Goal: Register for event/course

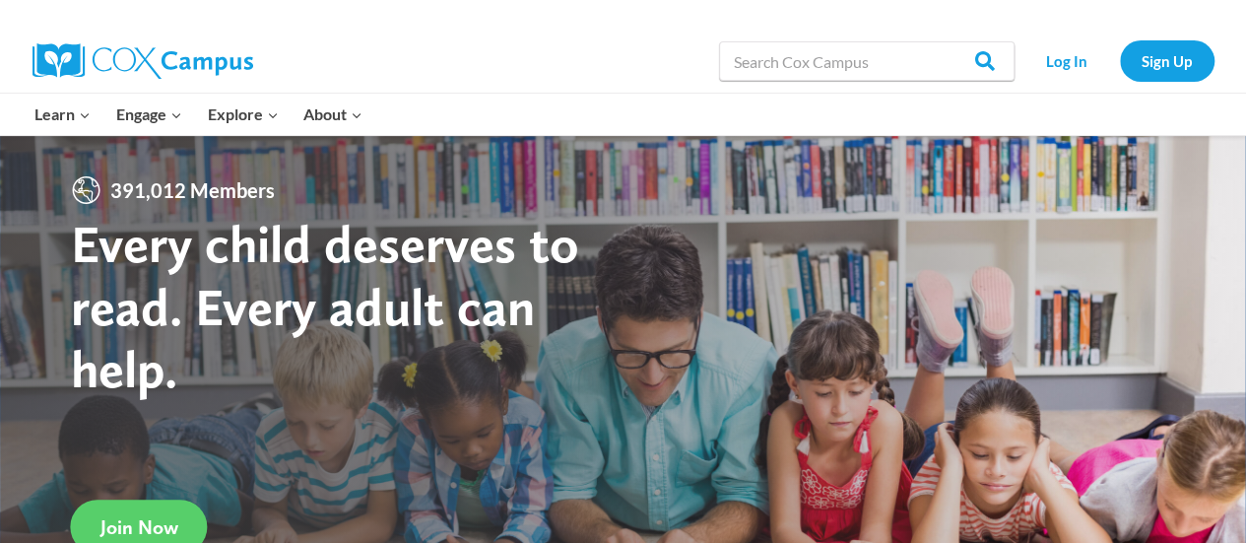
scroll to position [39, 0]
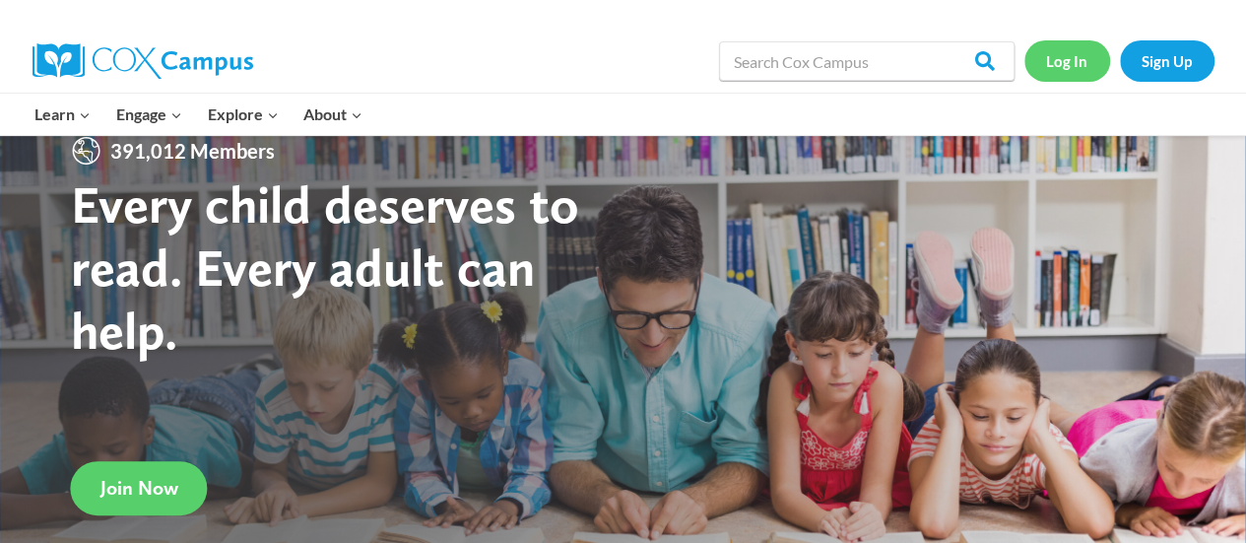
click at [1065, 59] on link "Log In" at bounding box center [1068, 60] width 86 height 40
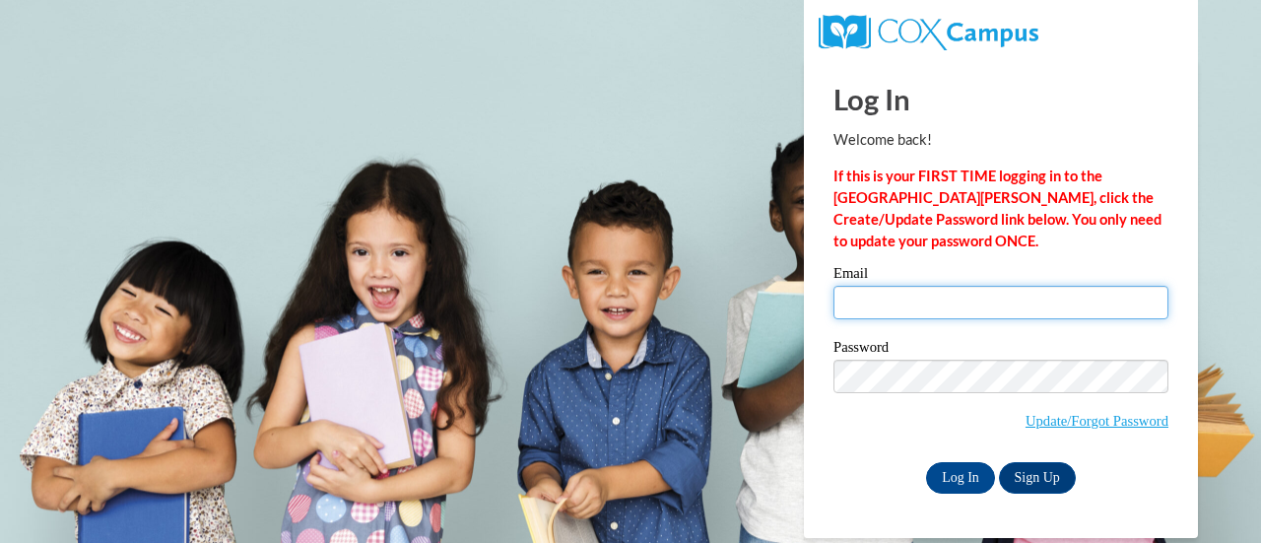
click at [935, 301] on input "Email" at bounding box center [1001, 302] width 335 height 33
type input "[EMAIL_ADDRESS][DOMAIN_NAME]"
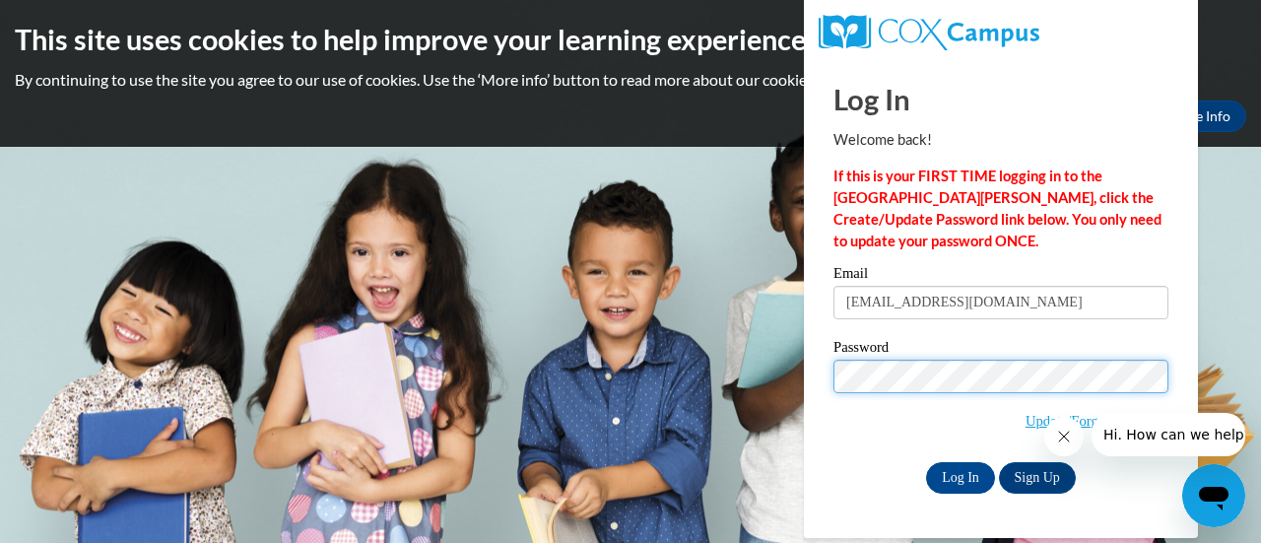
click at [926, 462] on input "Log In" at bounding box center [960, 478] width 69 height 32
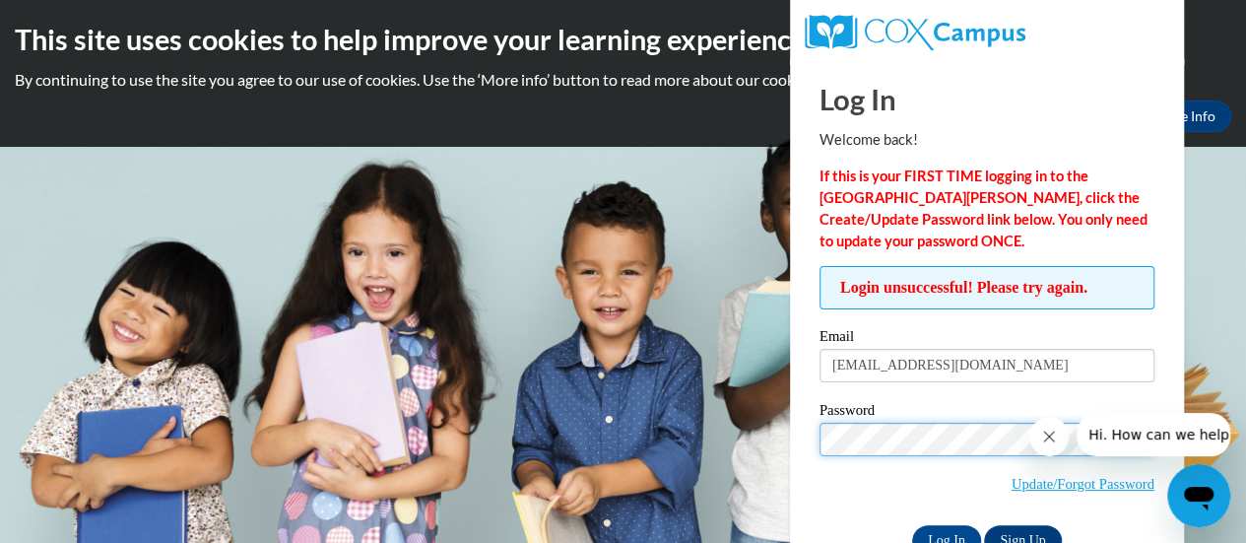
click at [912, 525] on input "Log In" at bounding box center [946, 541] width 69 height 32
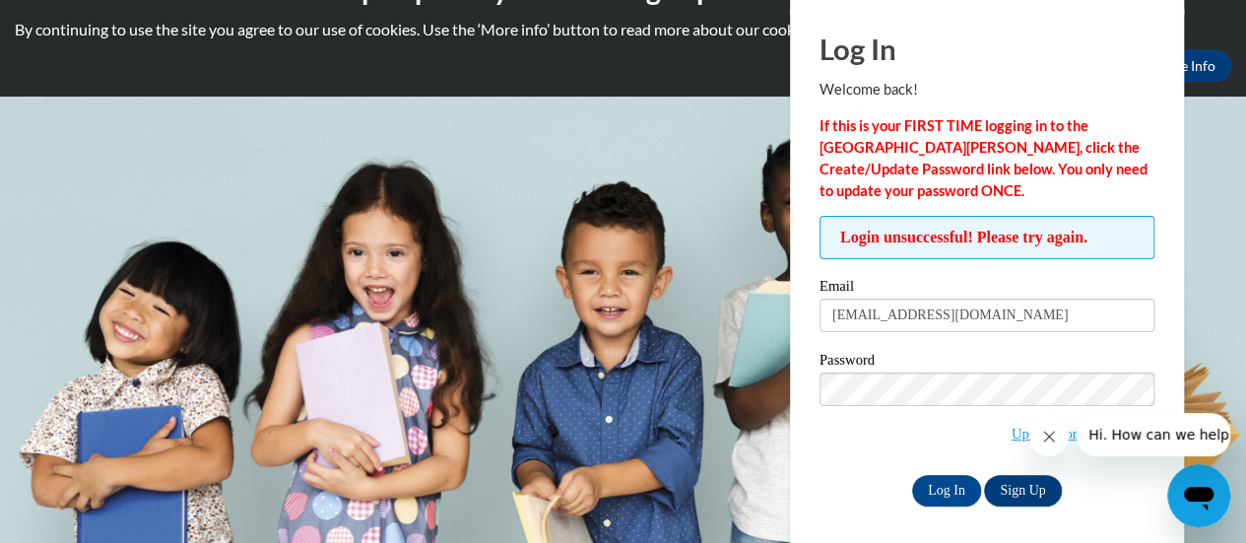
scroll to position [55, 0]
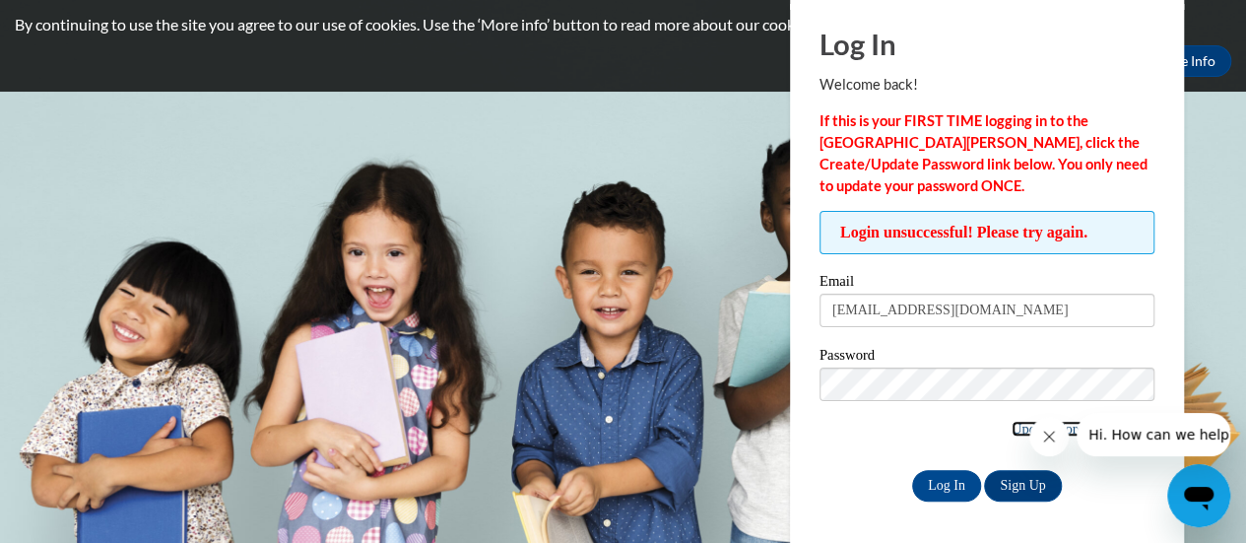
click at [1012, 425] on link "Update/Forgot Password" at bounding box center [1083, 429] width 143 height 16
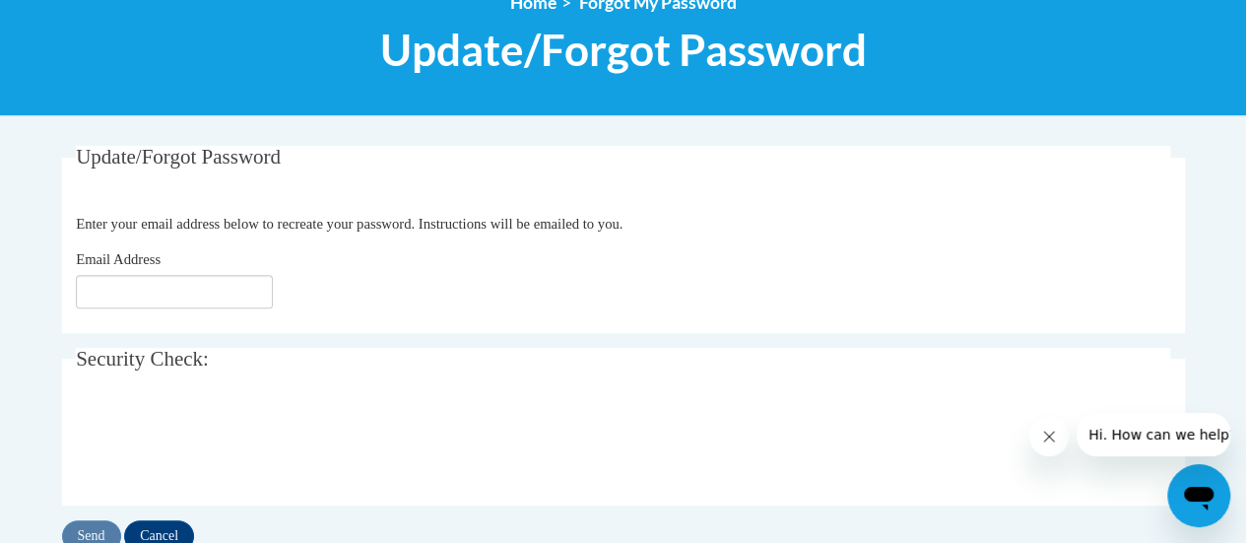
scroll to position [270, 0]
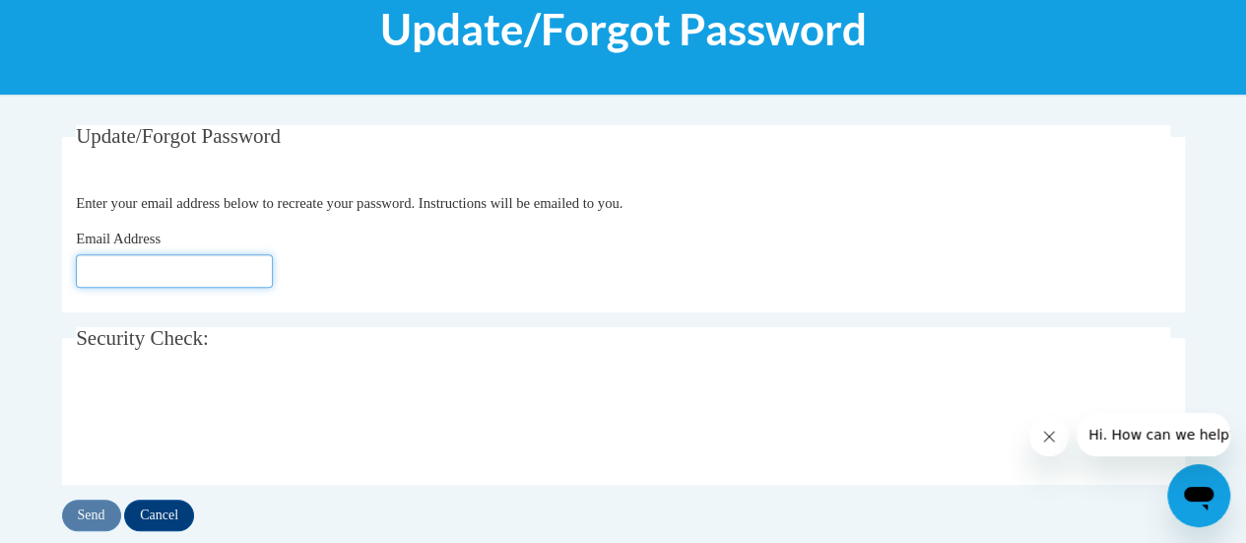
click at [259, 261] on input "Email Address" at bounding box center [174, 270] width 197 height 33
type input "lward@npsd.k12.wi.us"
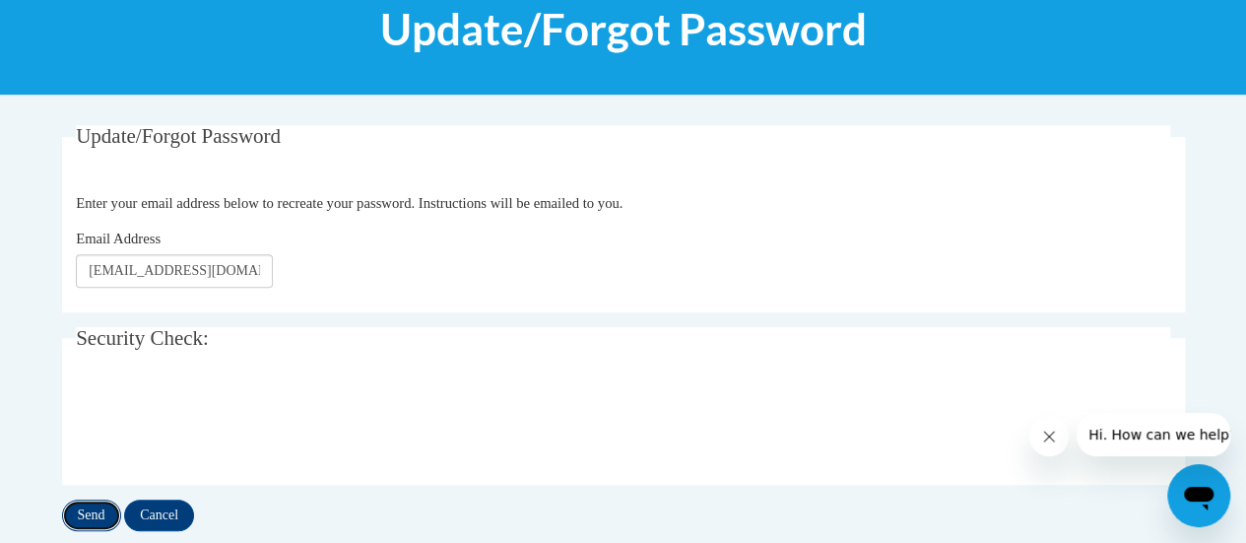
click at [102, 517] on input "Send" at bounding box center [91, 516] width 59 height 32
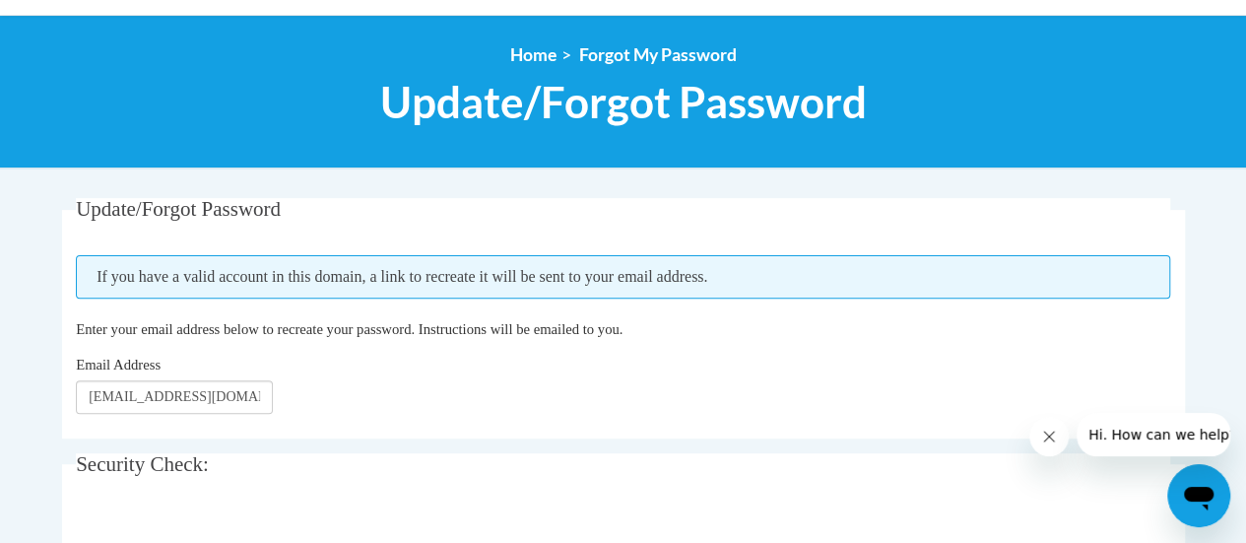
scroll to position [211, 0]
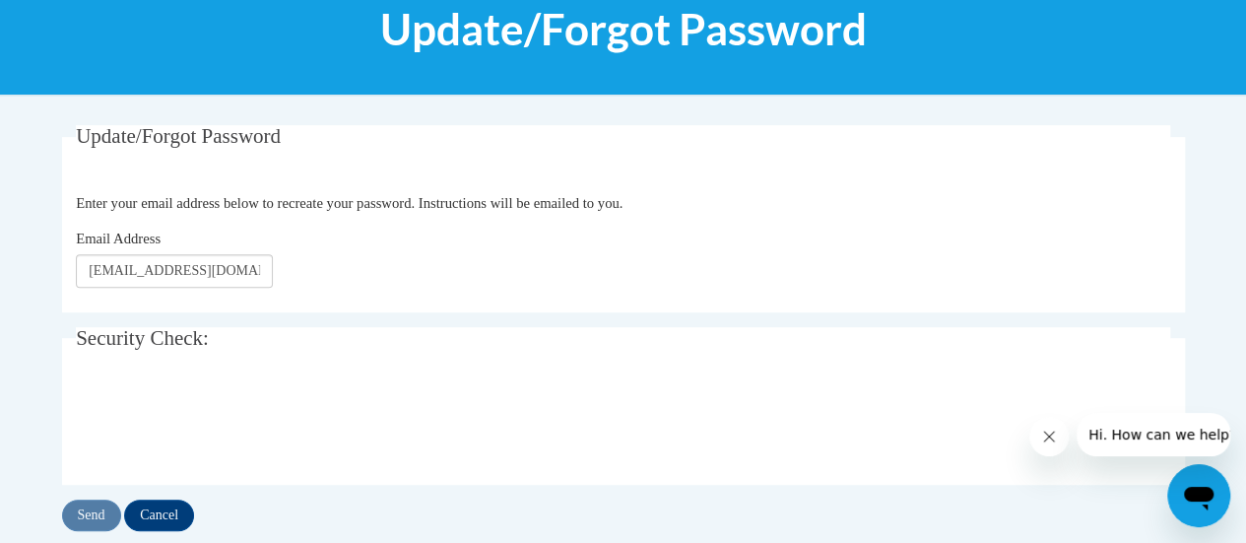
click at [194, 524] on div "Send Cancel" at bounding box center [623, 516] width 1123 height 32
click at [175, 517] on input "Cancel" at bounding box center [159, 516] width 70 height 32
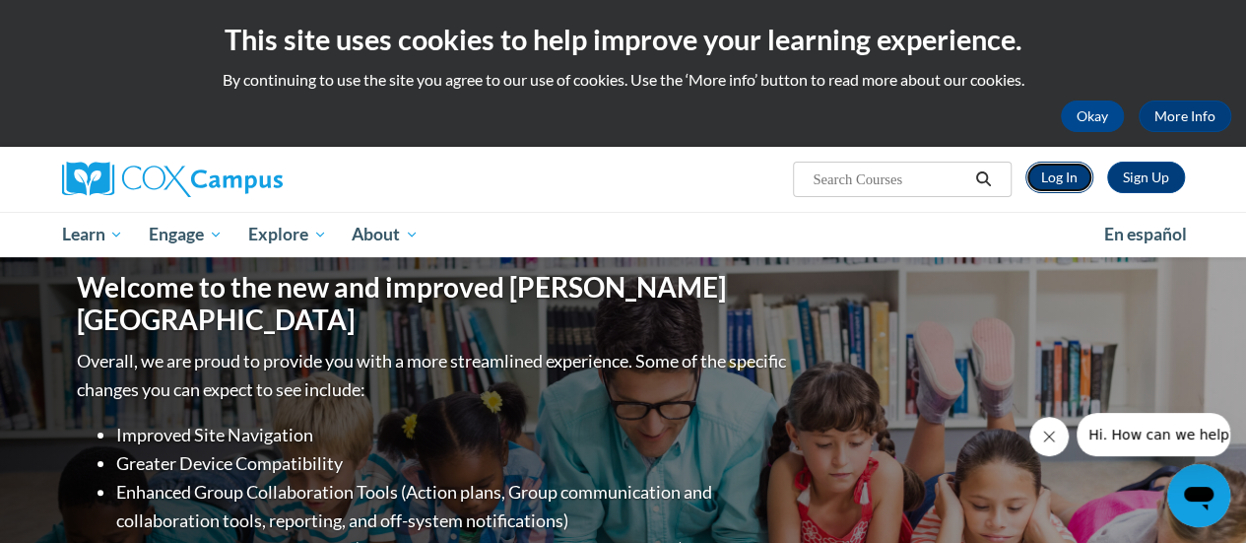
click at [1077, 182] on link "Log In" at bounding box center [1060, 178] width 68 height 32
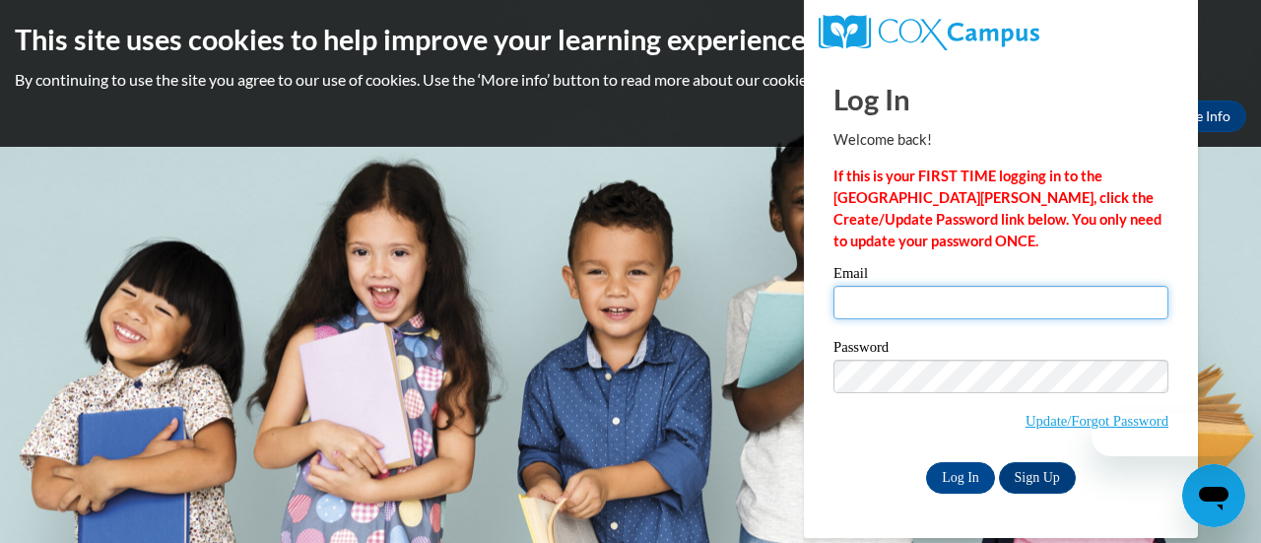
click at [952, 307] on input "Email" at bounding box center [1001, 302] width 335 height 33
type input "lward@npsd.k12.wi.us"
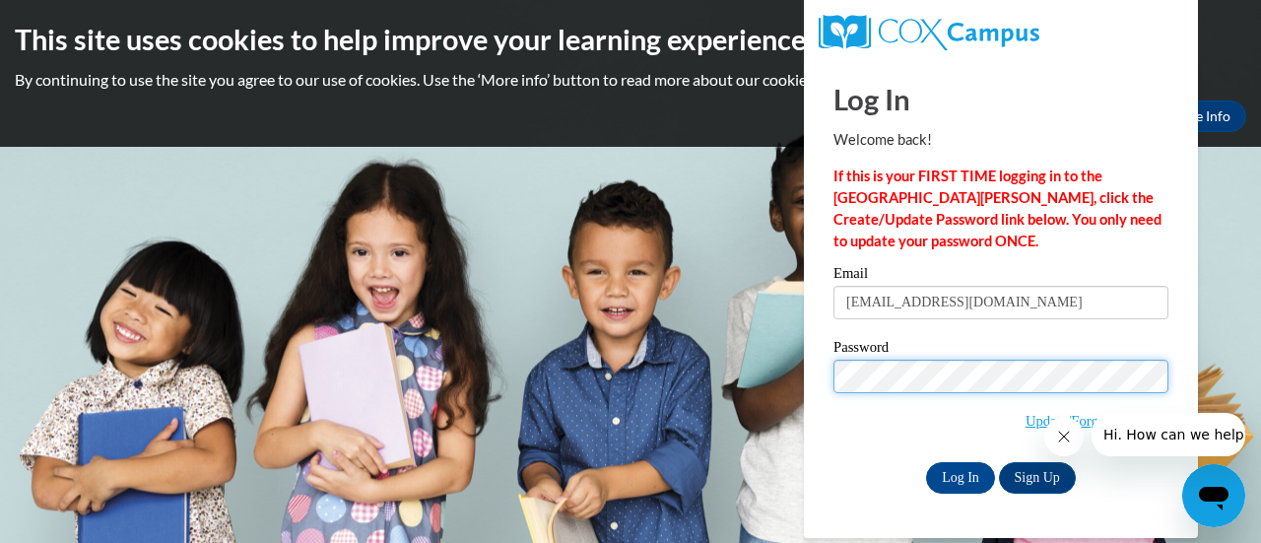
click at [926, 462] on input "Log In" at bounding box center [960, 478] width 69 height 32
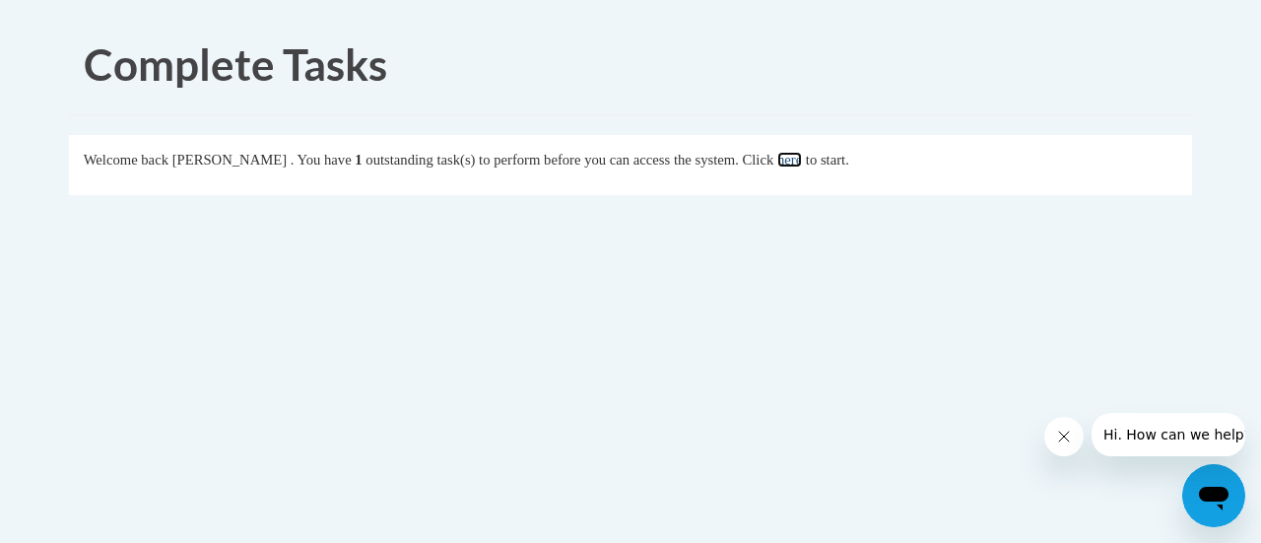
click at [802, 164] on link "here" at bounding box center [789, 160] width 25 height 16
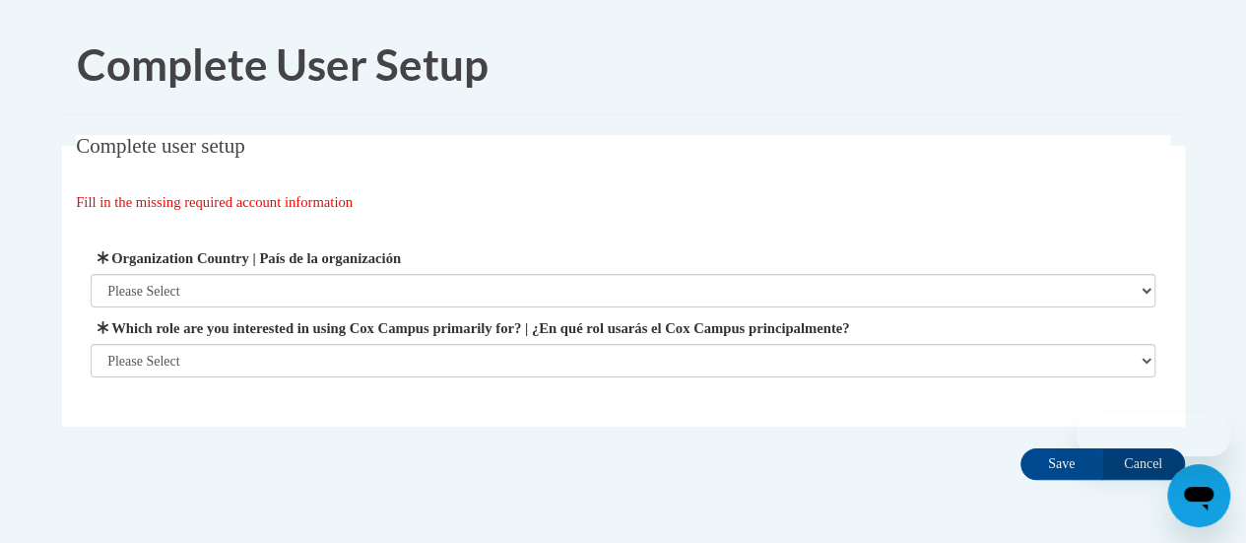
drag, startPoint x: 0, startPoint y: 0, endPoint x: 819, endPoint y: 164, distance: 834.9
click at [819, 164] on fieldset "Complete user setup Fill in the missing required account information User Profi…" at bounding box center [623, 281] width 1123 height 292
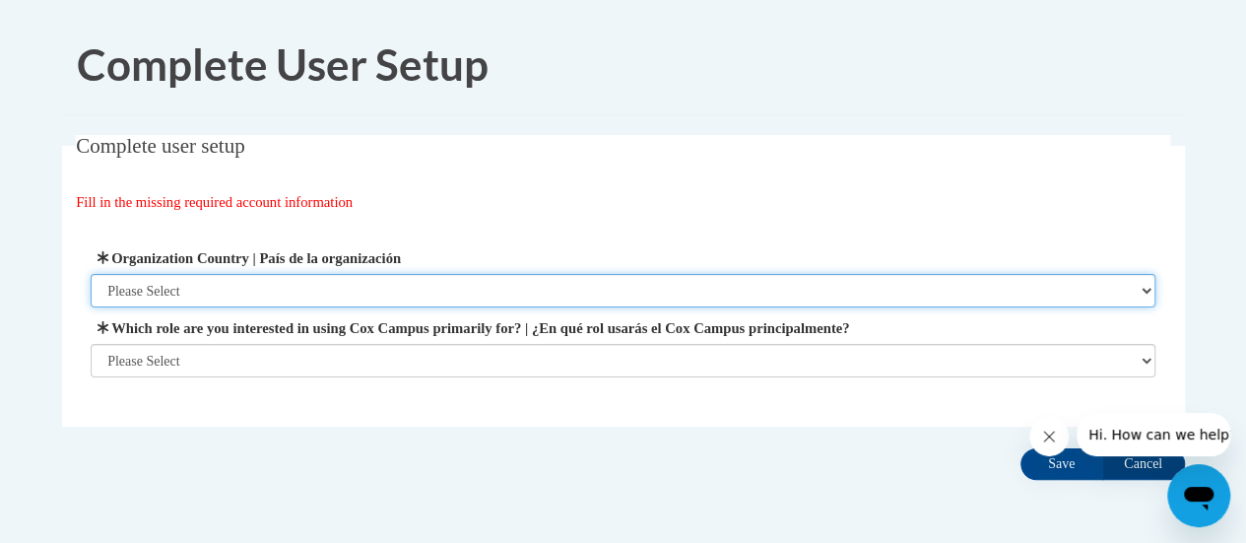
click at [674, 283] on select "Please Select United States | Estados Unidos Outside of the United States | Fue…" at bounding box center [623, 290] width 1065 height 33
select select "ad49bcad-a171-4b2e-b99c-48b446064914"
click at [91, 274] on select "Please Select United States | Estados Unidos Outside of the United States | Fue…" at bounding box center [623, 290] width 1065 height 33
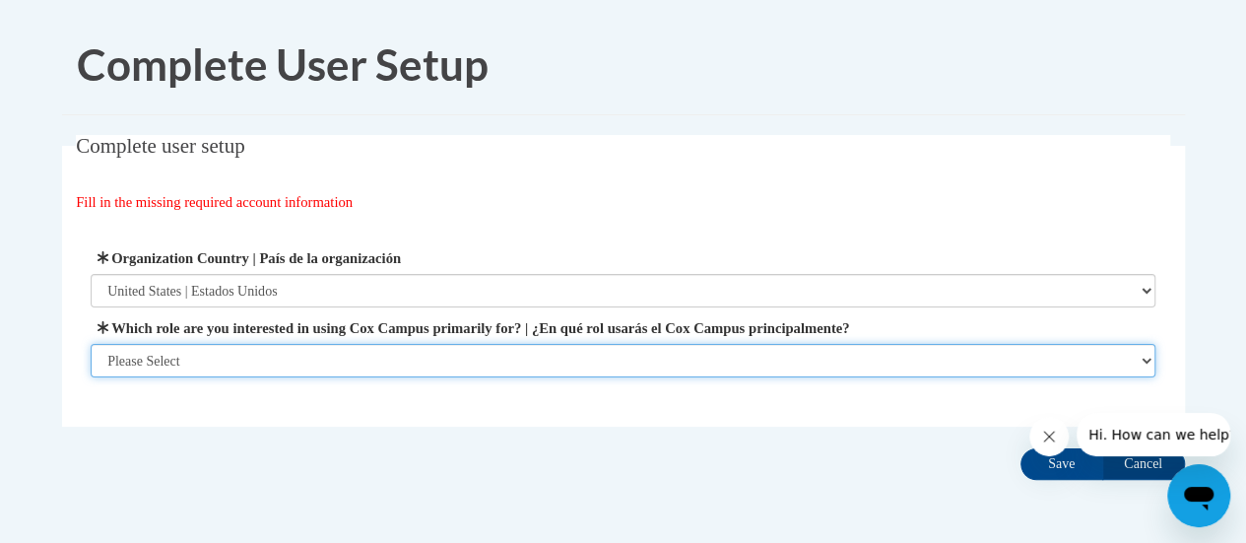
click at [508, 368] on select "Please Select College/University | Colegio/Universidad Community/Nonprofit Part…" at bounding box center [623, 360] width 1065 height 33
select select "fbf2d438-af2f-41f8-98f1-81c410e29de3"
click at [91, 377] on select "Please Select College/University | Colegio/Universidad Community/Nonprofit Part…" at bounding box center [623, 360] width 1065 height 33
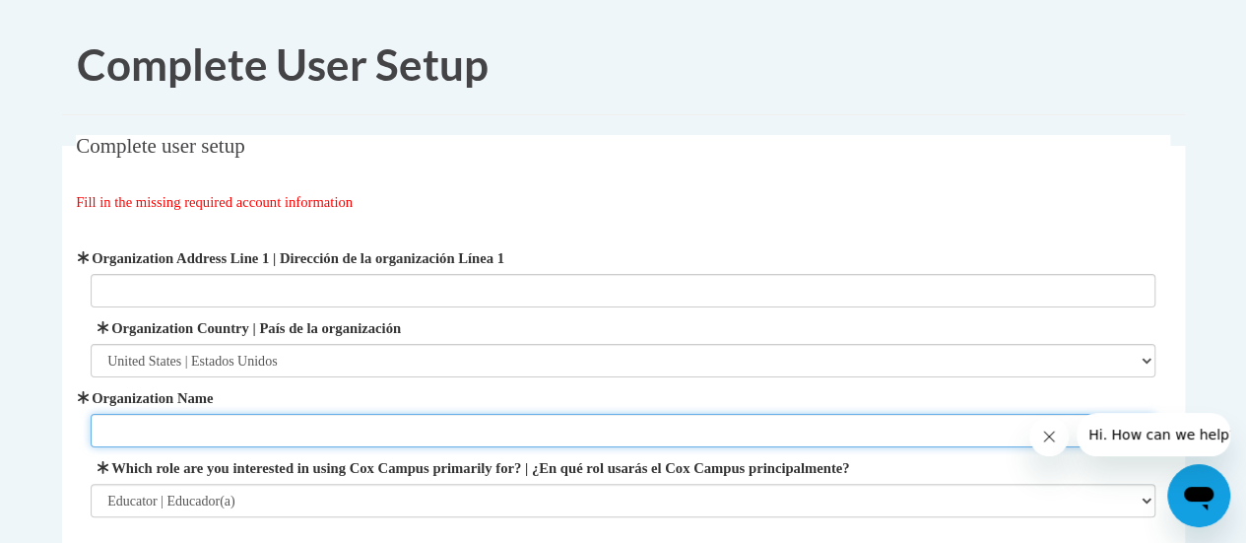
click at [629, 430] on input "Organization Name" at bounding box center [623, 430] width 1065 height 33
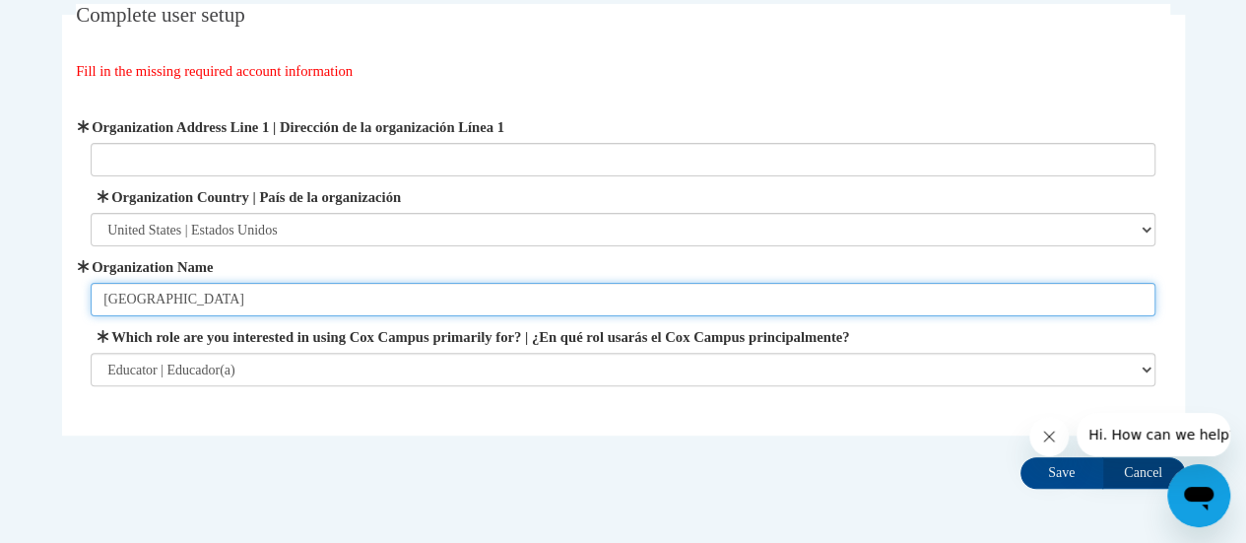
scroll to position [175, 0]
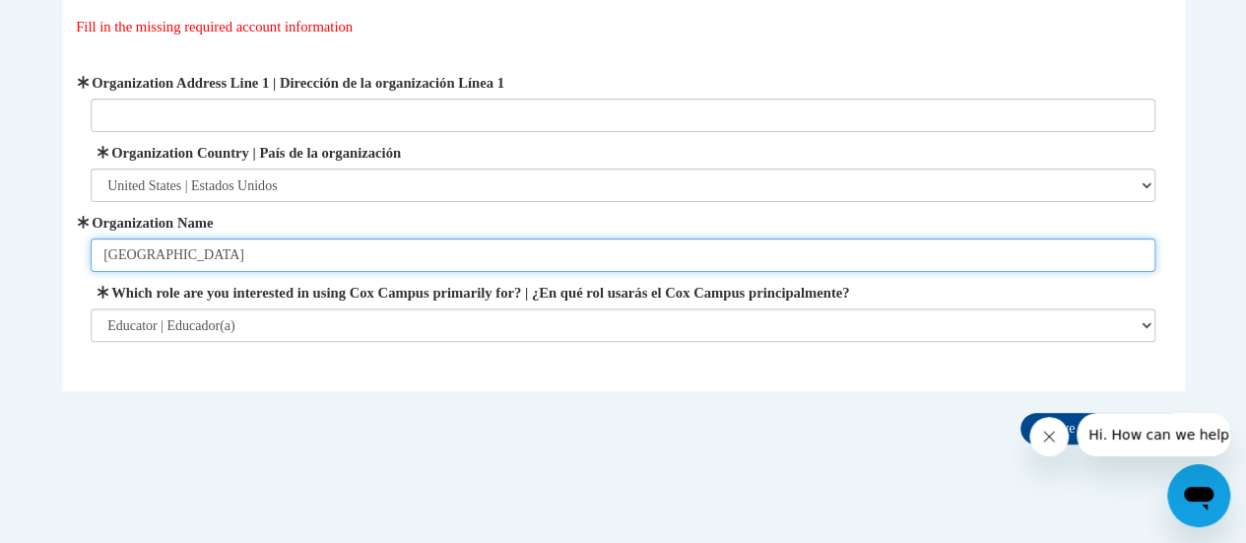
type input "Northland Pines School District"
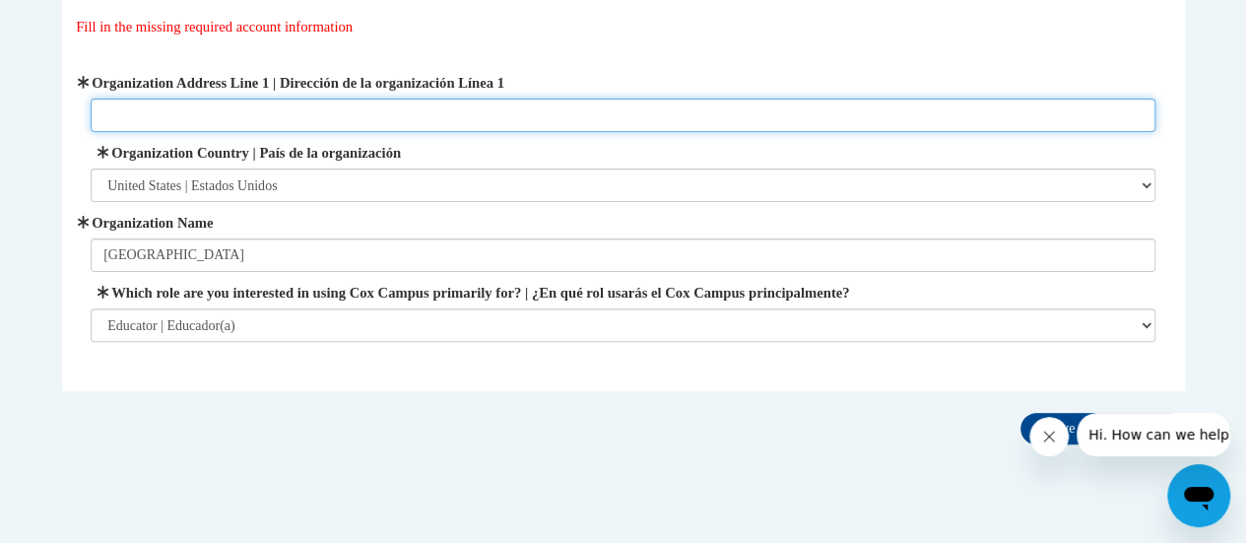
click at [294, 115] on input "Organization Address Line 1 | Dirección de la organización Línea 1" at bounding box center [623, 115] width 1065 height 33
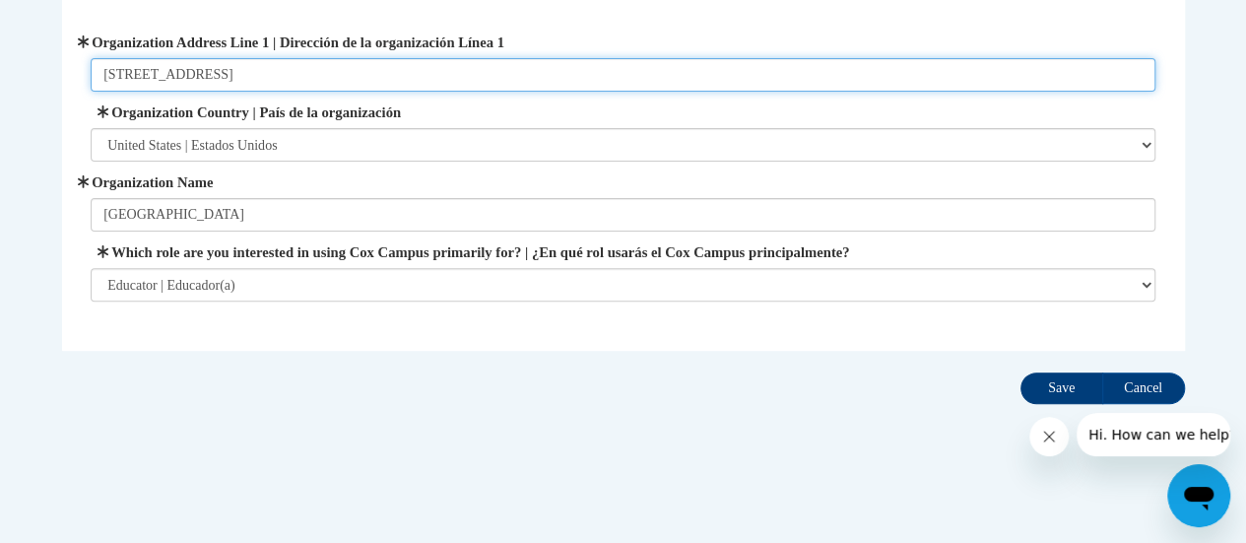
type input "1700 Pleasure Island Rd Eagle River WI 54521"
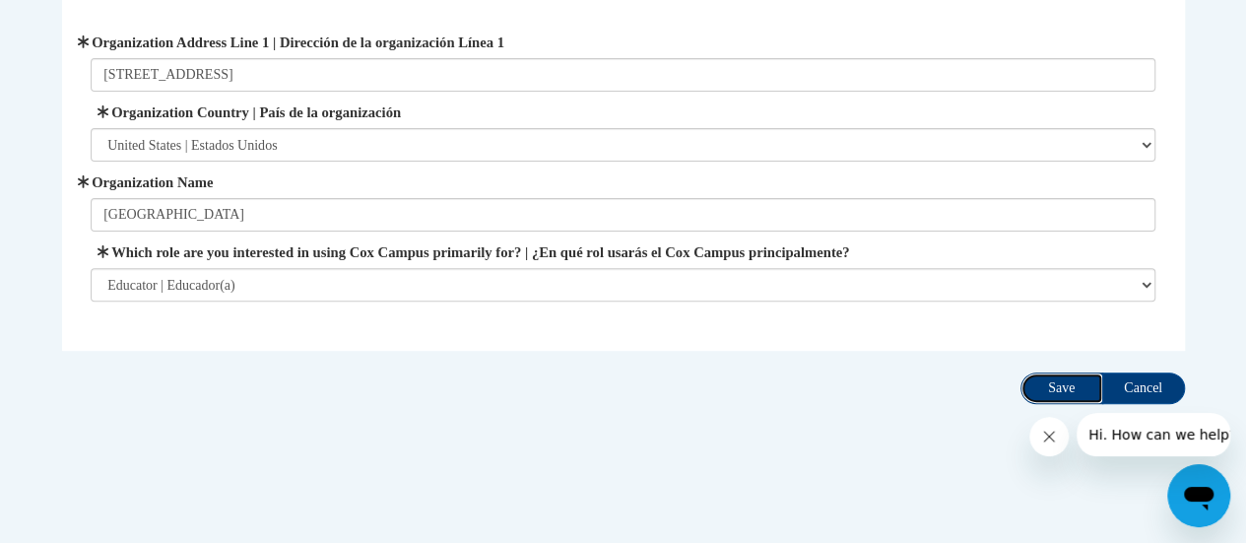
click at [1043, 378] on input "Save" at bounding box center [1062, 388] width 83 height 32
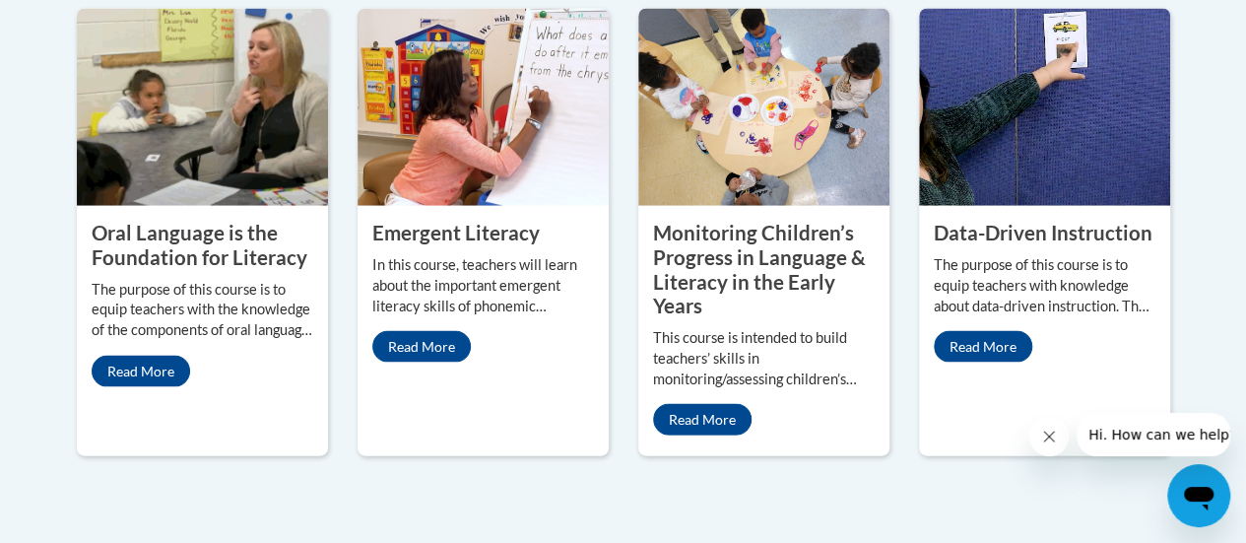
scroll to position [1858, 0]
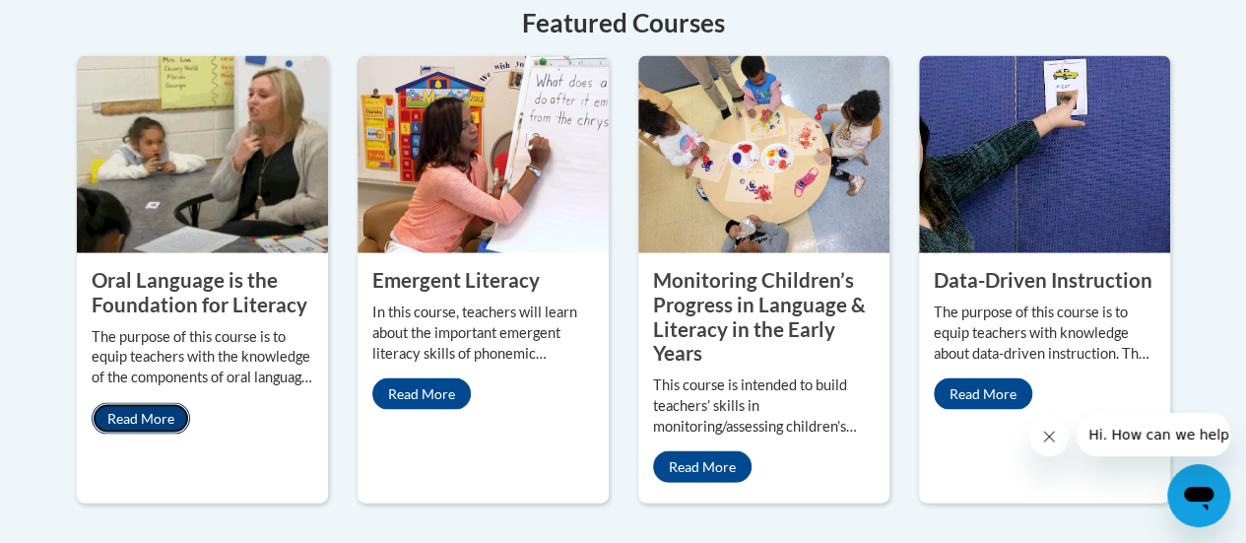
click at [132, 402] on link "Read More" at bounding box center [141, 418] width 99 height 32
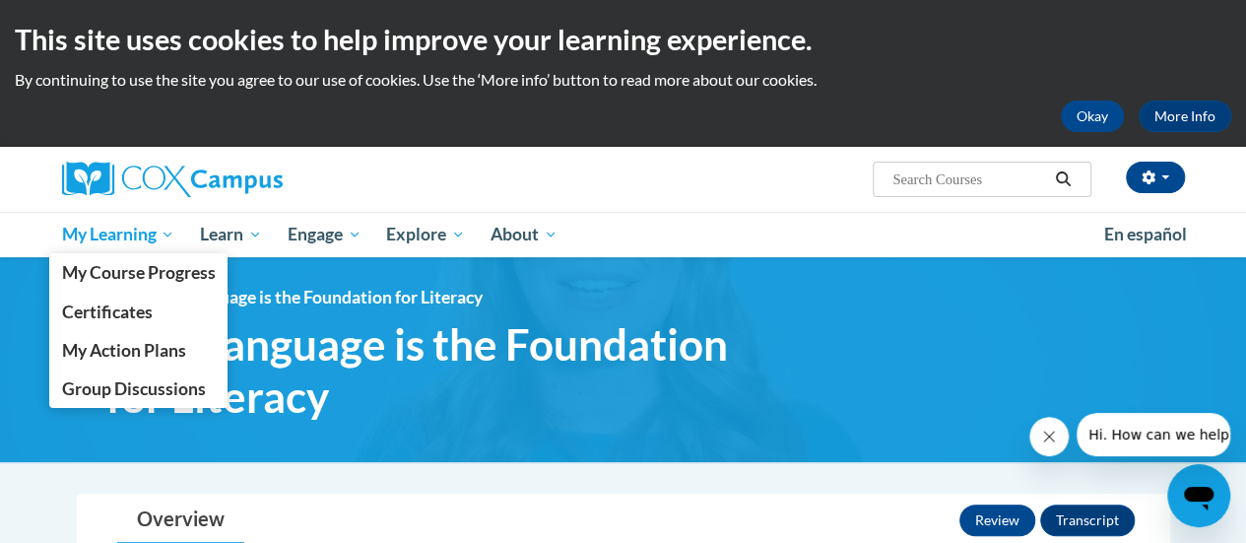
click at [162, 243] on span "My Learning" at bounding box center [117, 235] width 113 height 24
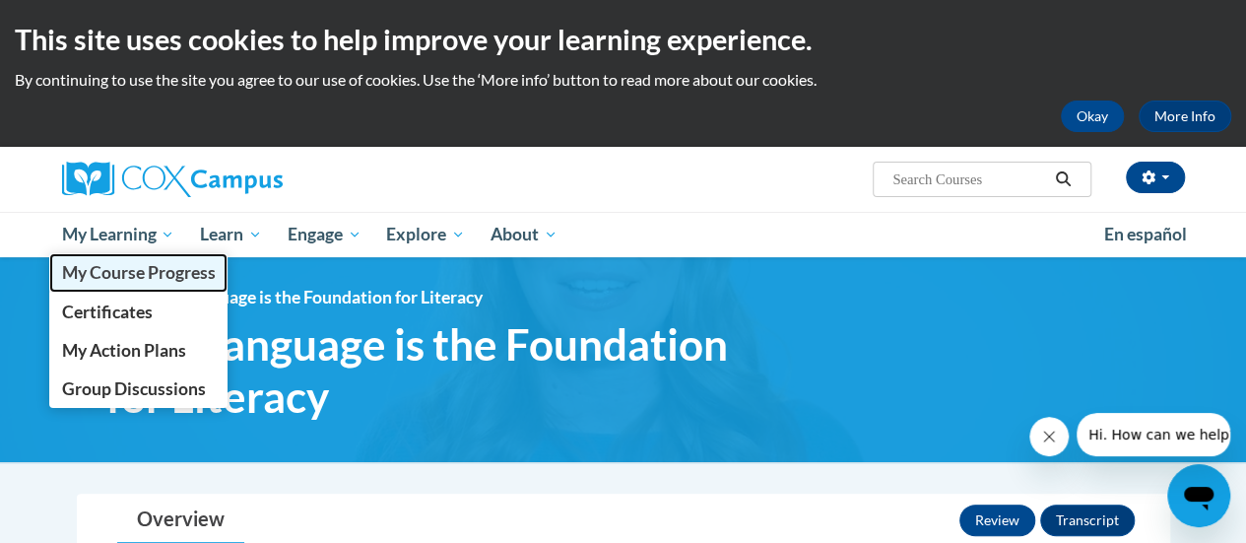
click at [163, 277] on span "My Course Progress" at bounding box center [138, 272] width 154 height 21
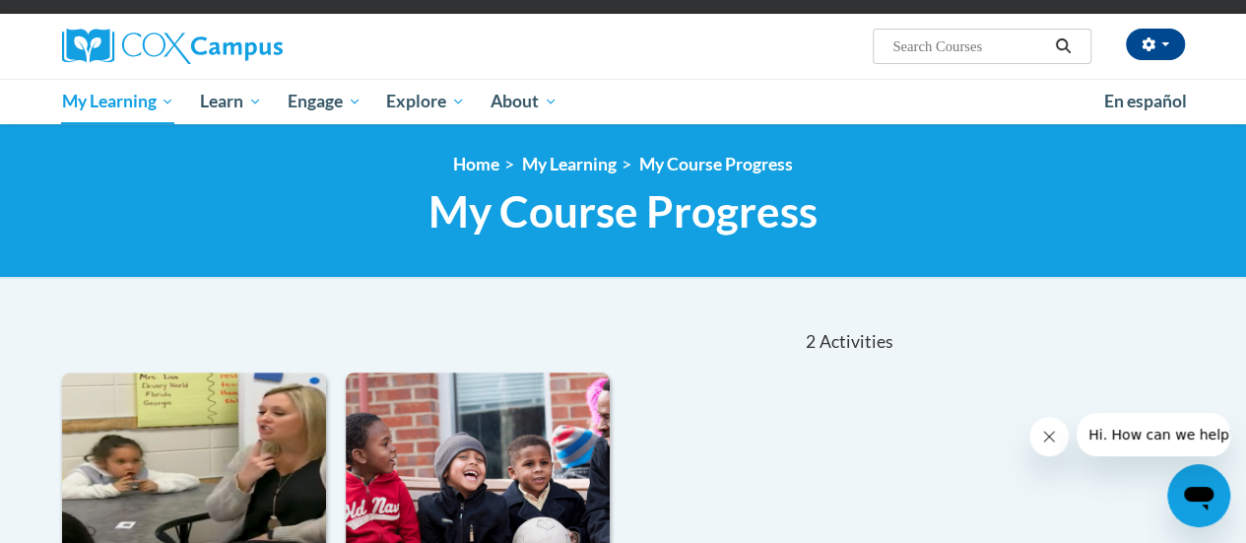
scroll to position [126, 0]
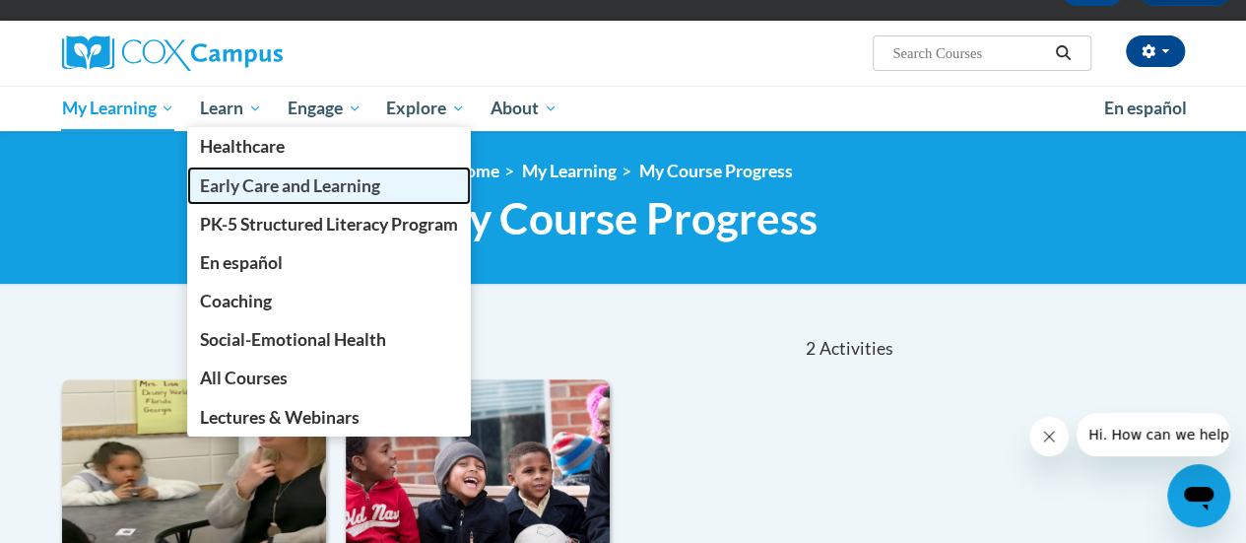
click at [258, 181] on span "Early Care and Learning" at bounding box center [290, 185] width 180 height 21
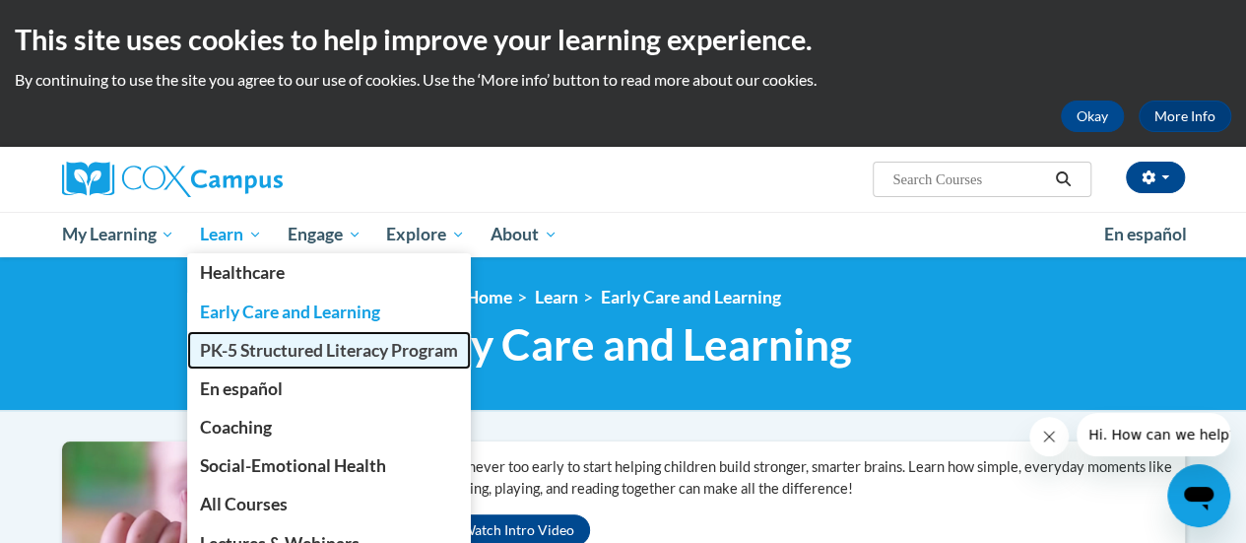
click at [264, 359] on span "PK-5 Structured Literacy Program" at bounding box center [329, 350] width 258 height 21
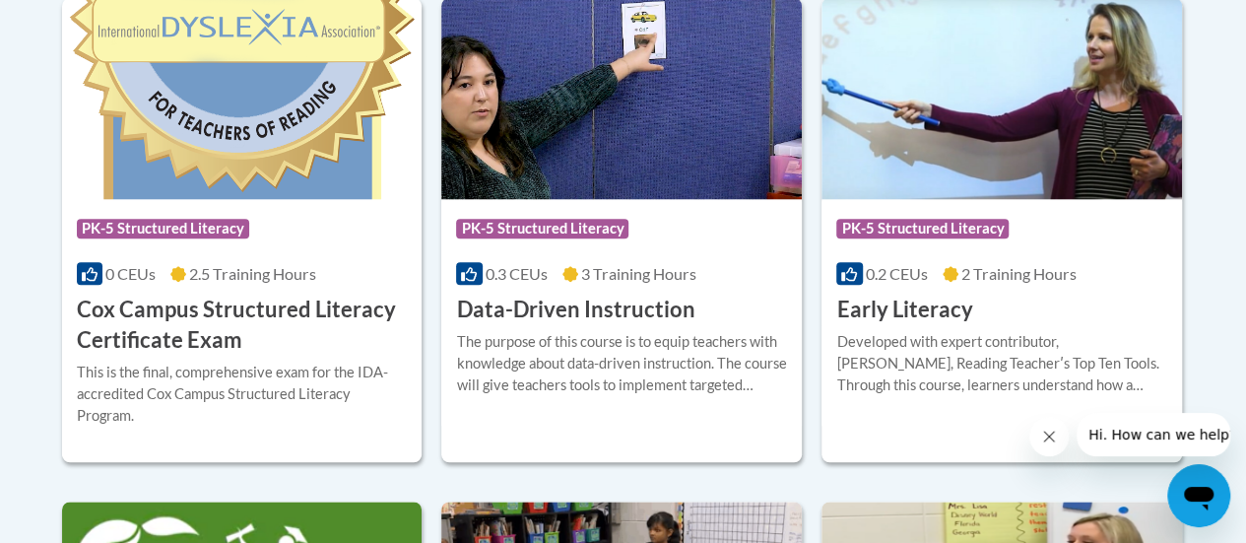
scroll to position [906, 0]
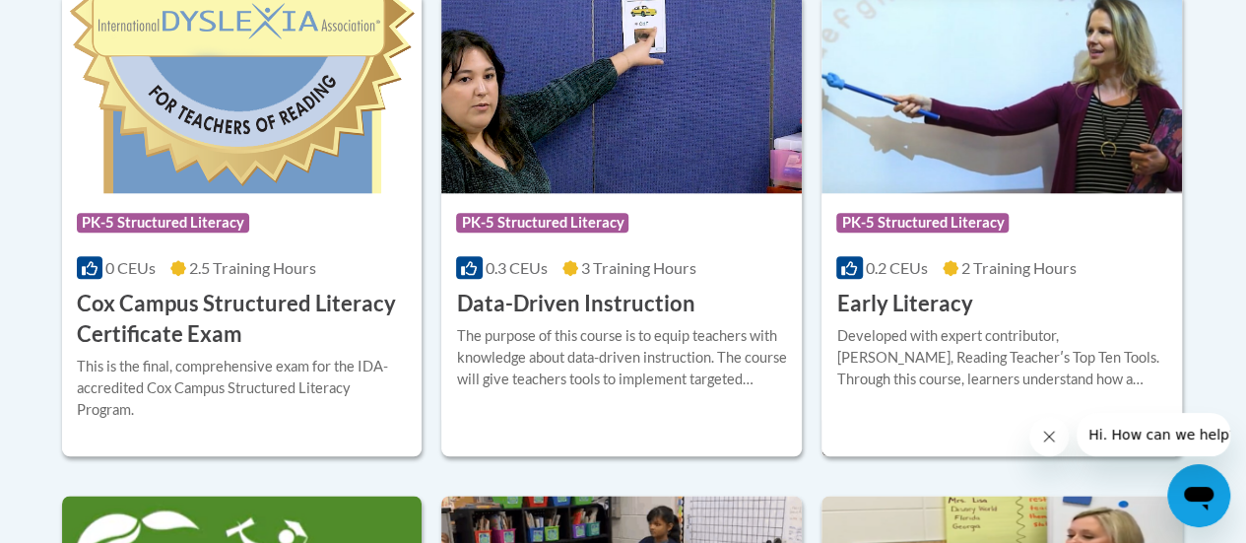
click at [904, 308] on h3 "Early Literacy" at bounding box center [905, 304] width 136 height 31
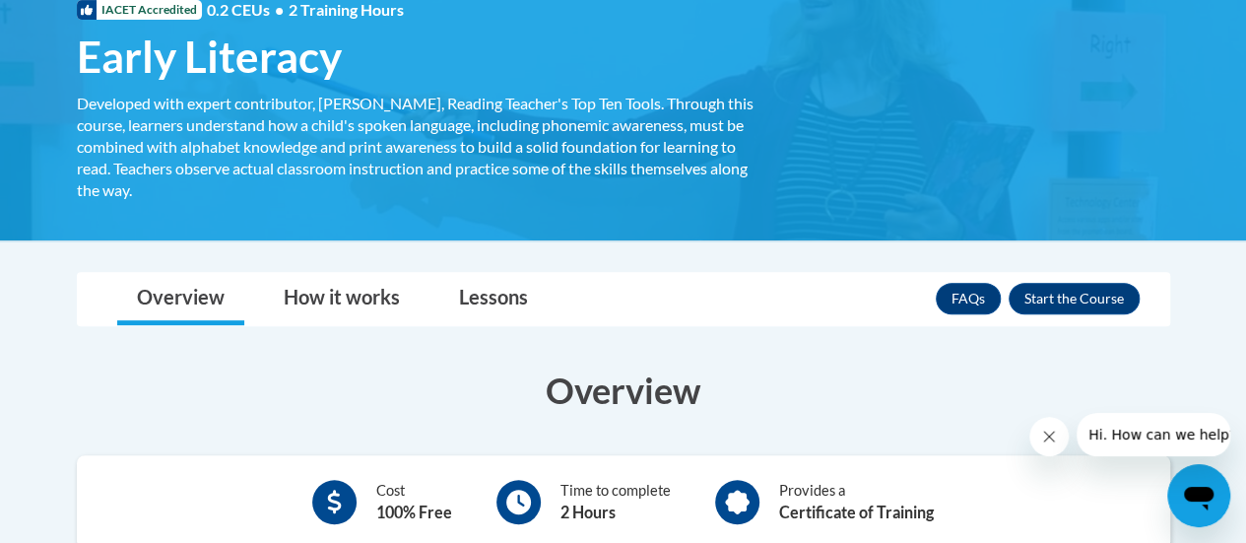
scroll to position [315, 0]
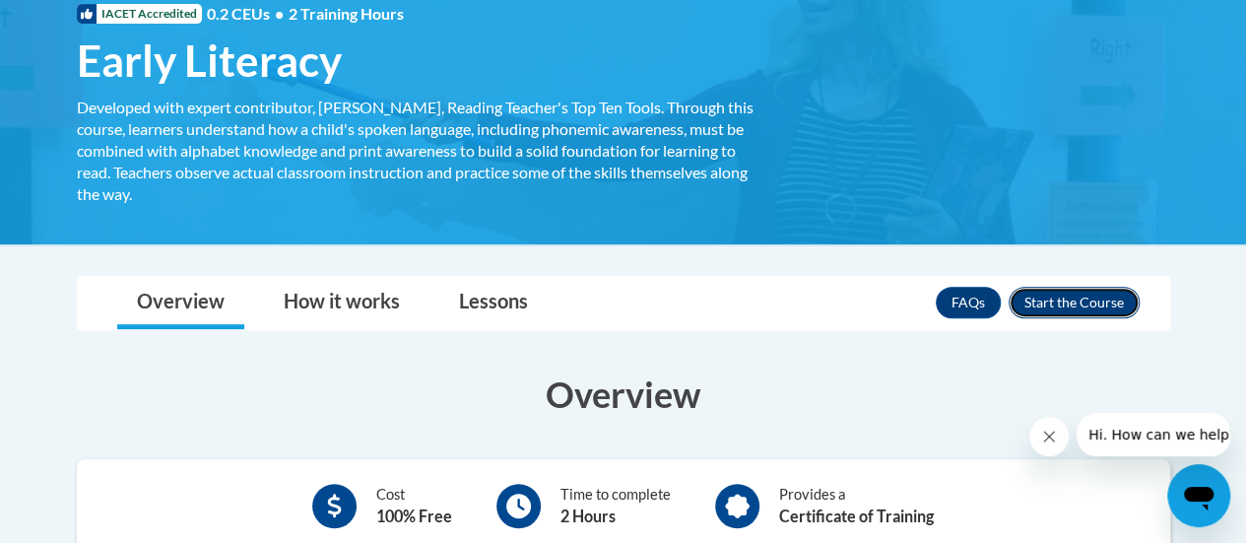
click at [1115, 309] on button "Enroll" at bounding box center [1074, 303] width 131 height 32
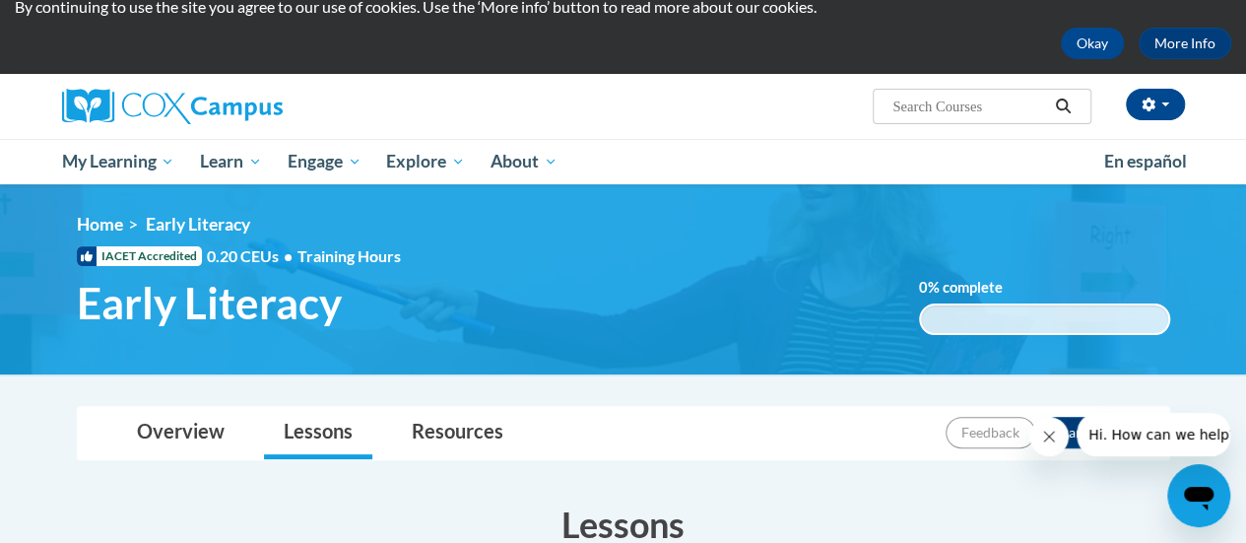
scroll to position [66, 0]
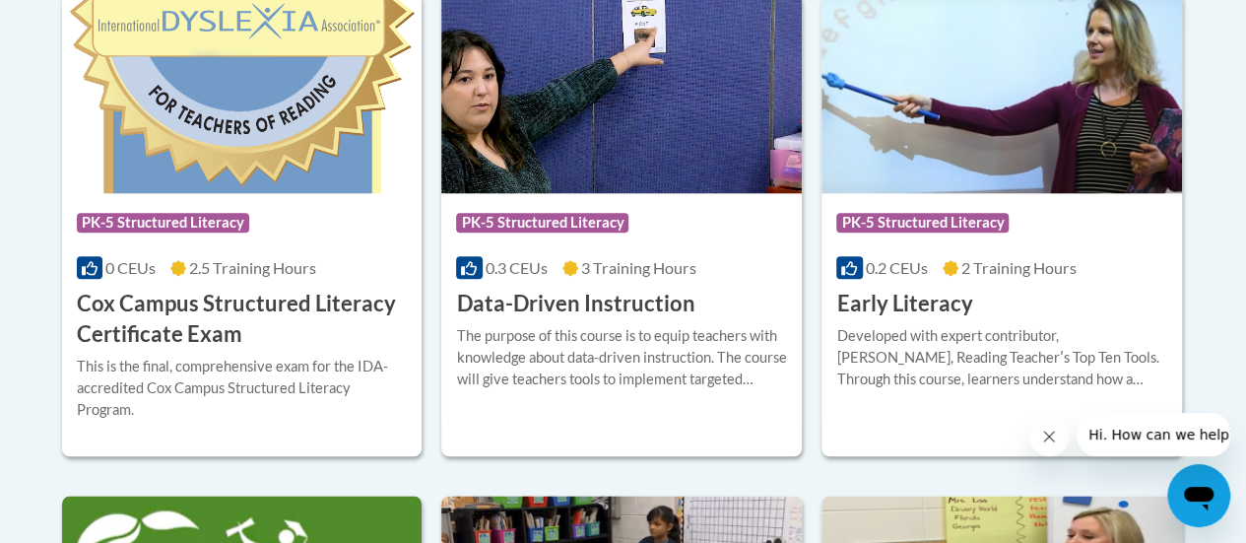
click at [1049, 432] on icon "Close message from company" at bounding box center [1049, 437] width 16 height 16
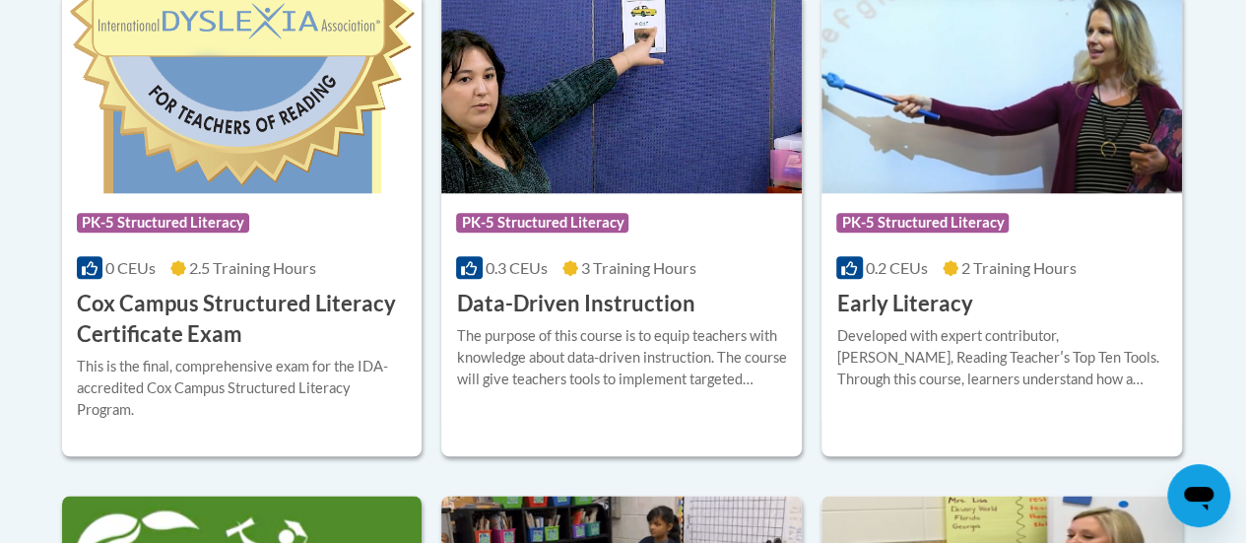
click at [840, 267] on span at bounding box center [850, 267] width 26 height 23
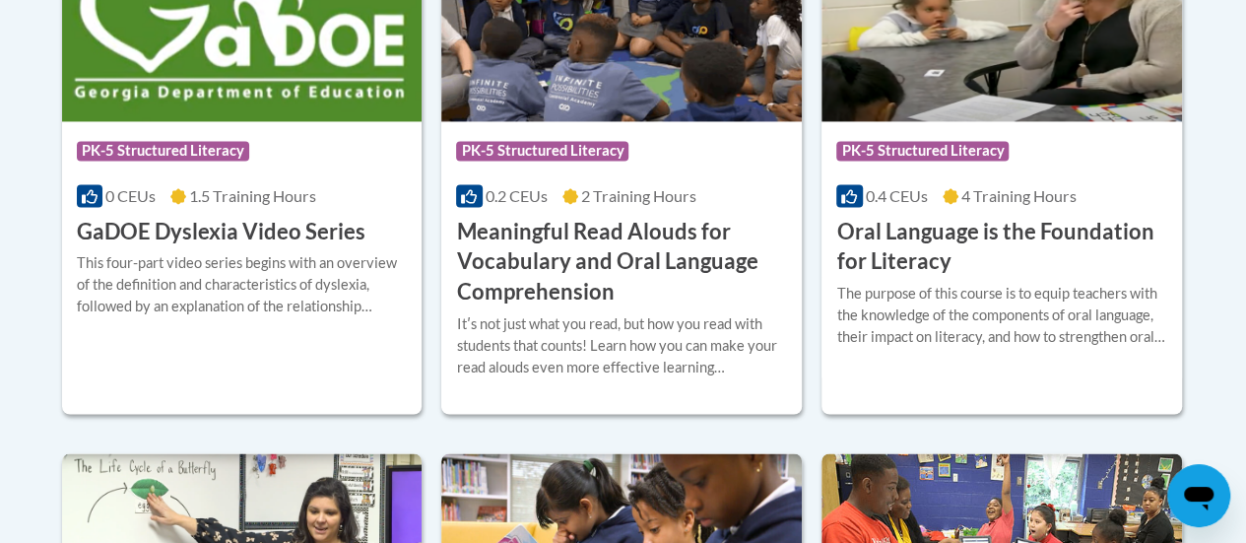
scroll to position [1477, 0]
